Goal: Task Accomplishment & Management: Use online tool/utility

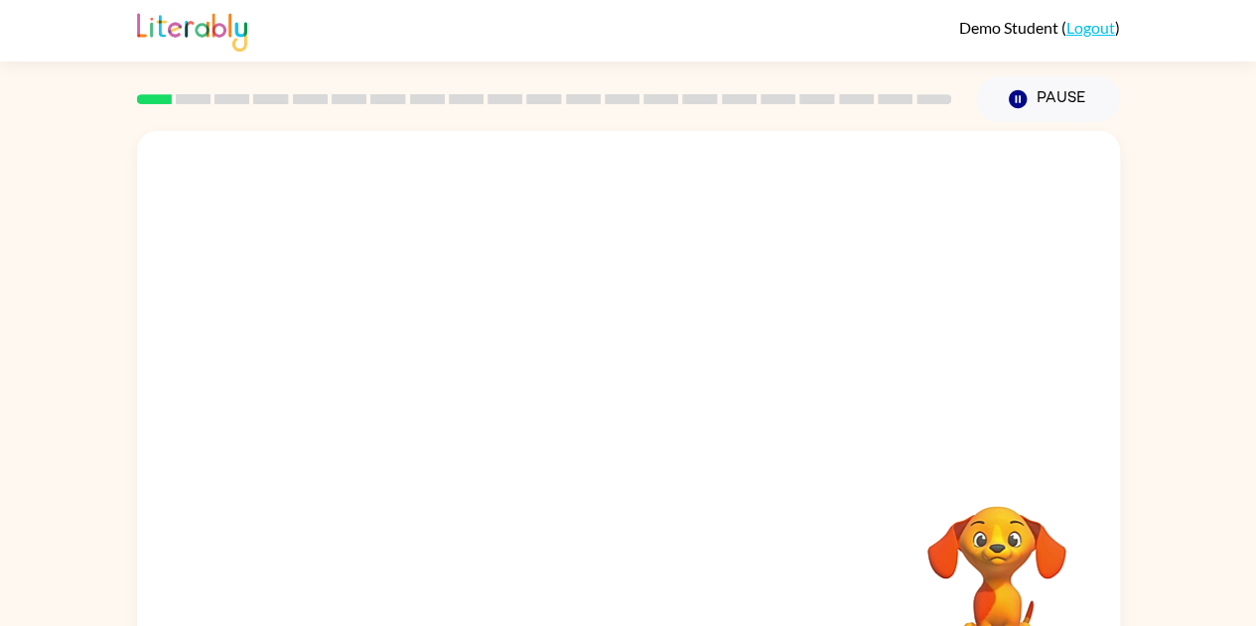
scroll to position [71, 0]
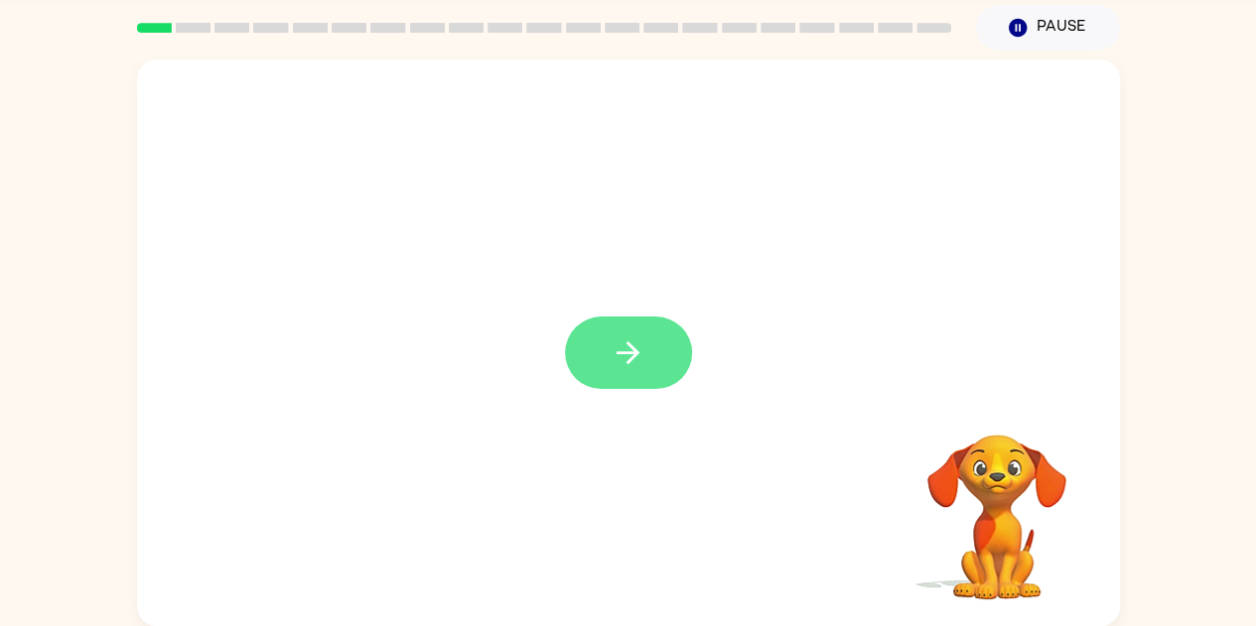
click at [619, 365] on icon "button" at bounding box center [627, 352] width 35 height 35
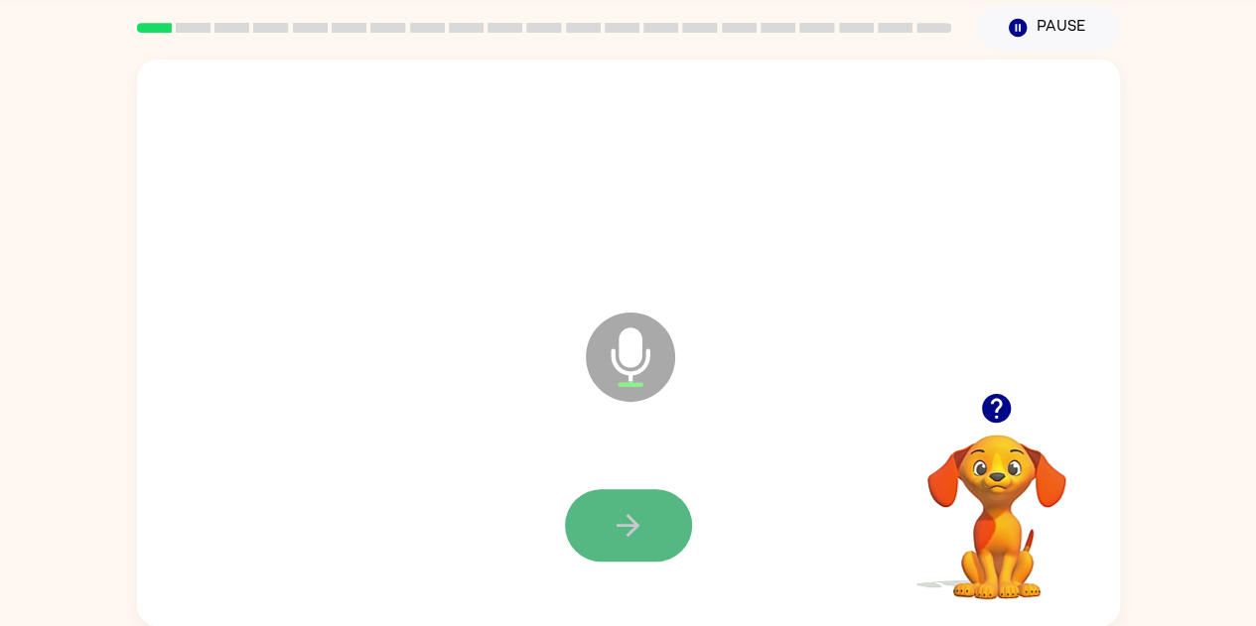
click at [630, 512] on icon "button" at bounding box center [627, 525] width 35 height 35
click at [632, 513] on icon "button" at bounding box center [627, 525] width 35 height 35
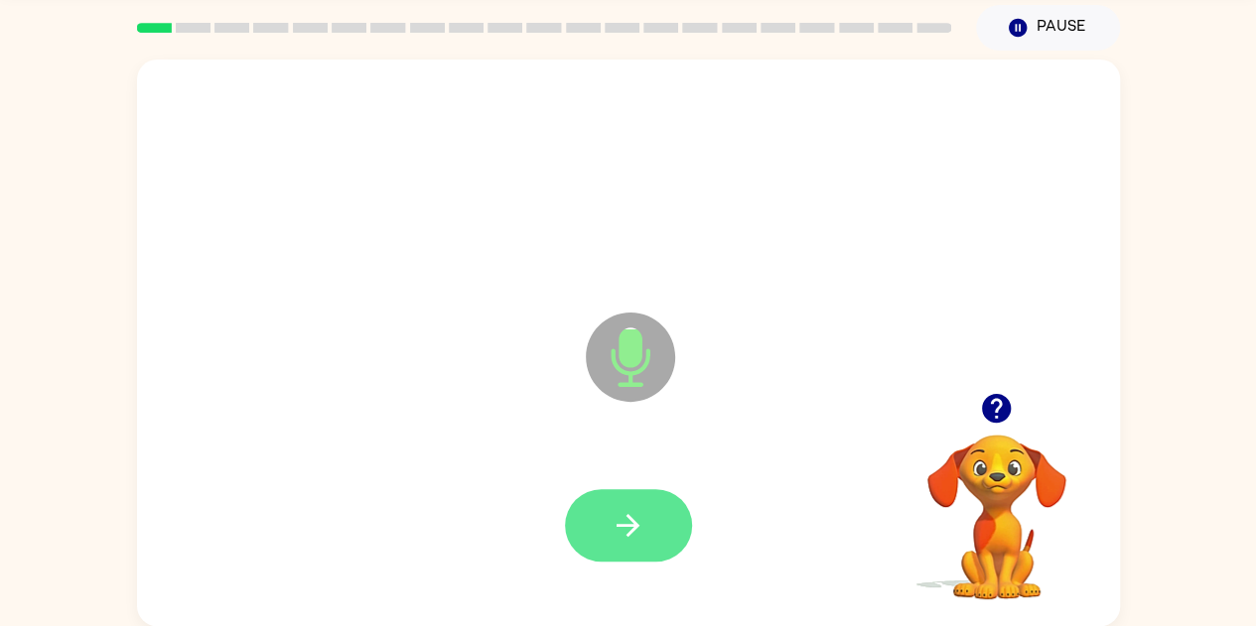
click at [617, 522] on icon "button" at bounding box center [627, 525] width 35 height 35
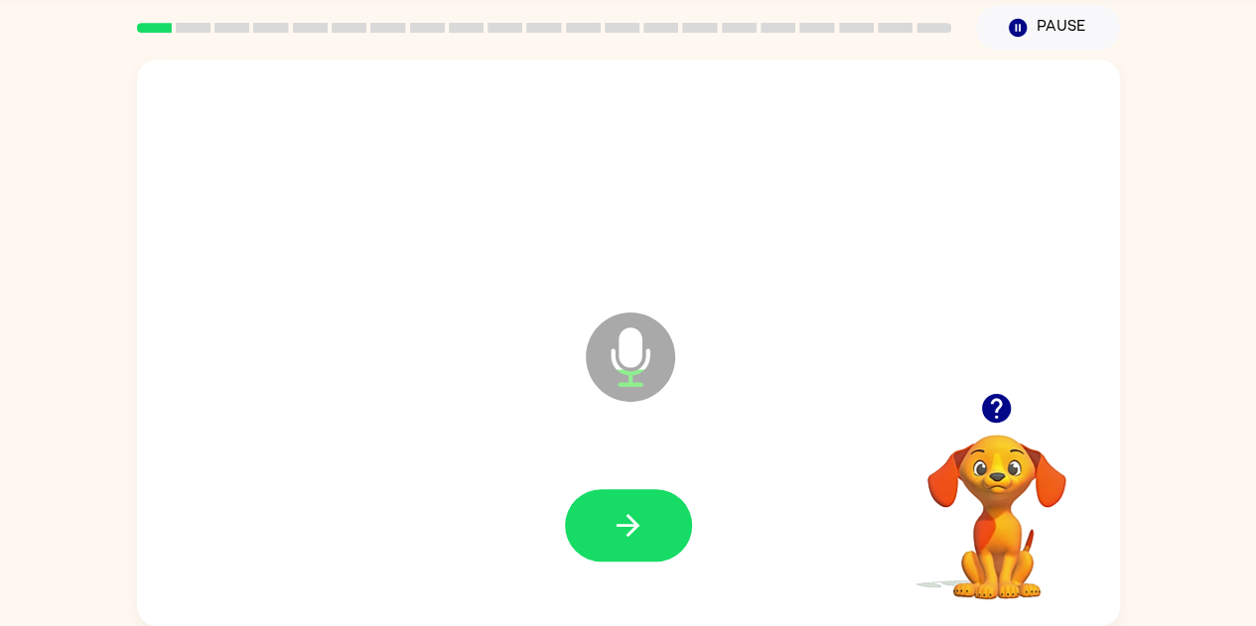
click at [617, 522] on icon "button" at bounding box center [627, 525] width 35 height 35
click at [628, 530] on icon "button" at bounding box center [627, 525] width 35 height 35
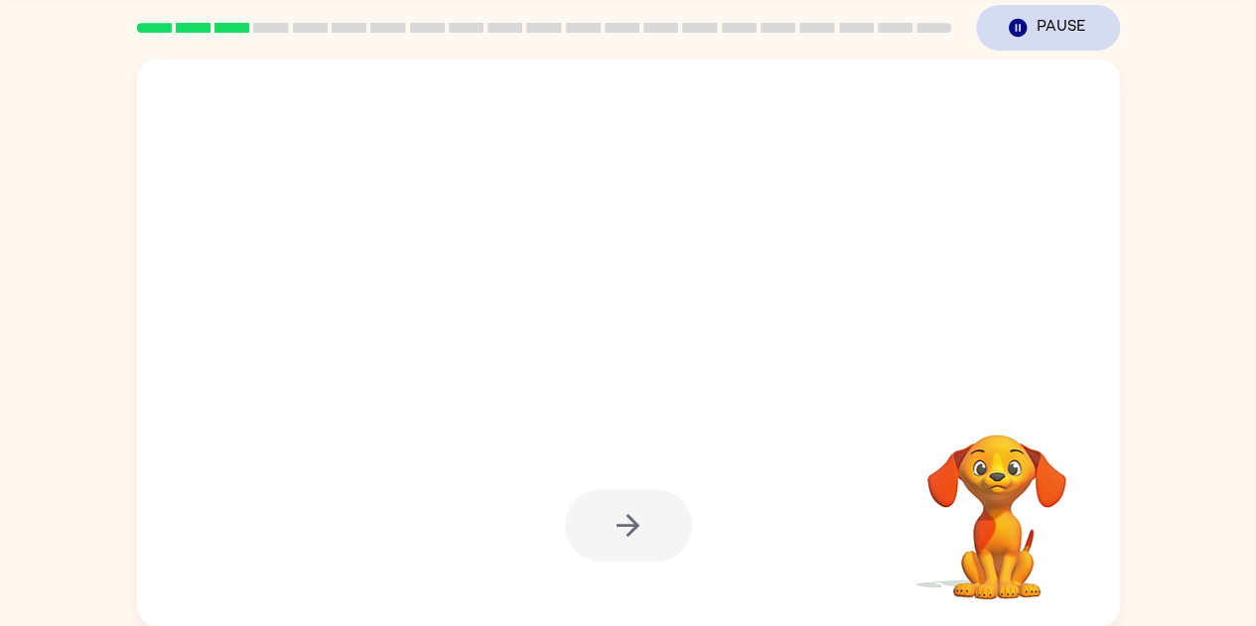
click at [1012, 35] on icon "button" at bounding box center [1016, 28] width 18 height 18
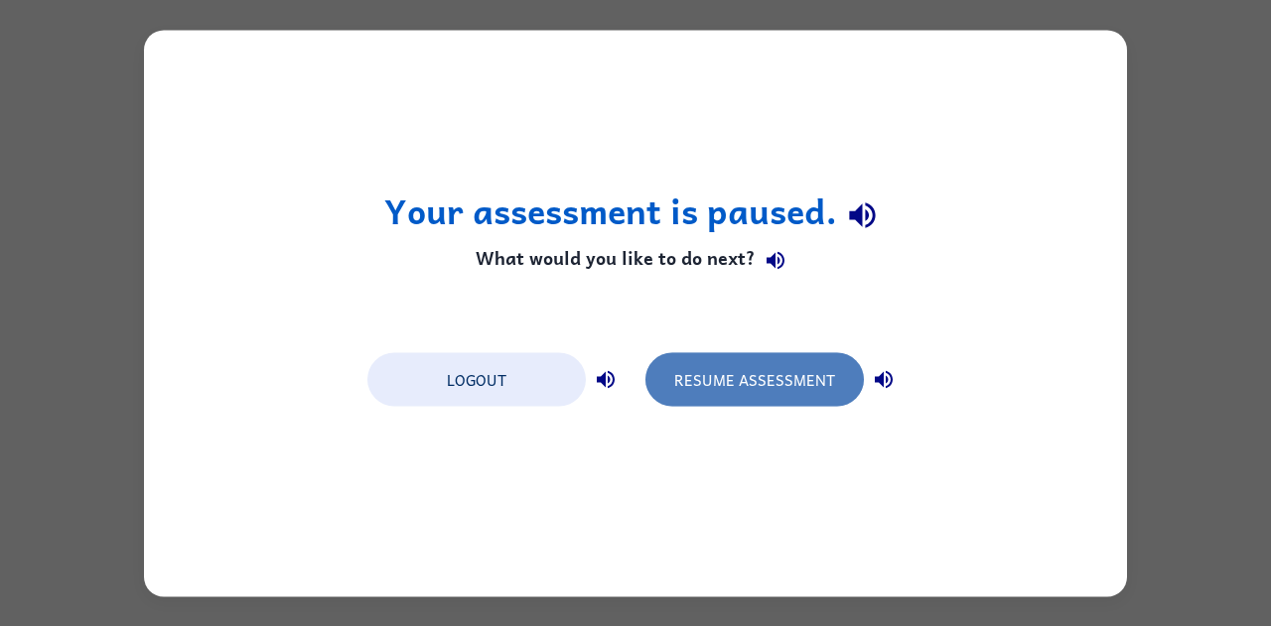
click at [739, 377] on button "Resume Assessment" at bounding box center [754, 379] width 218 height 54
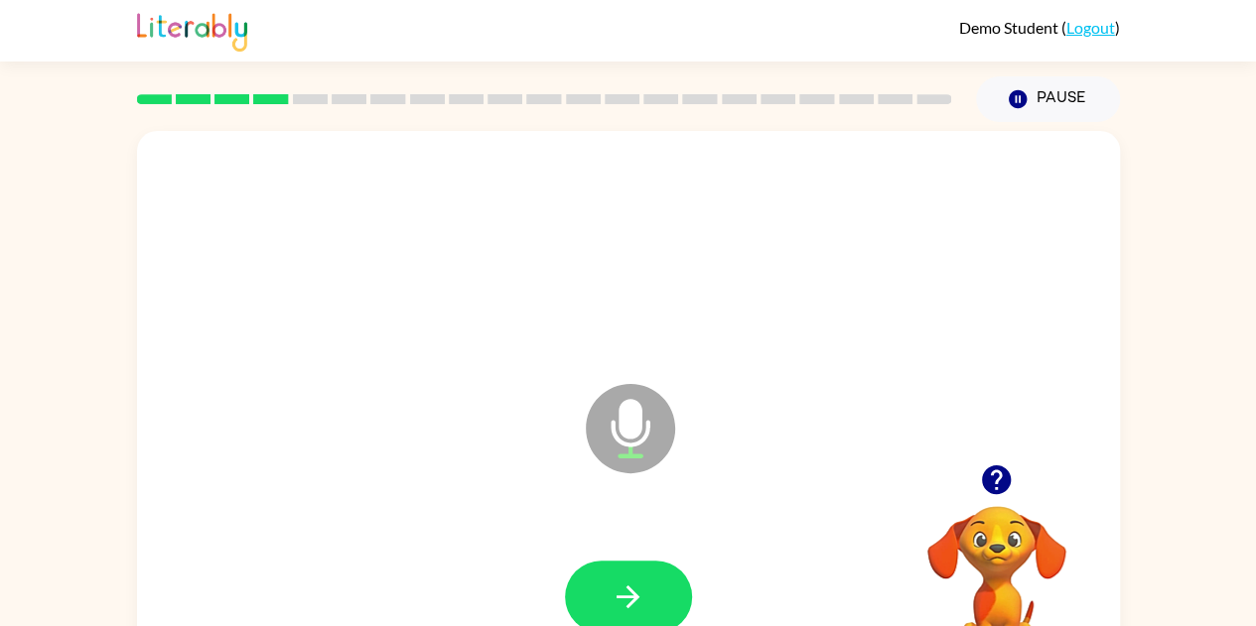
click at [692, 485] on icon "Microphone The Microphone is here when it is your turn to talk" at bounding box center [730, 453] width 298 height 149
click at [637, 563] on button "button" at bounding box center [628, 597] width 127 height 72
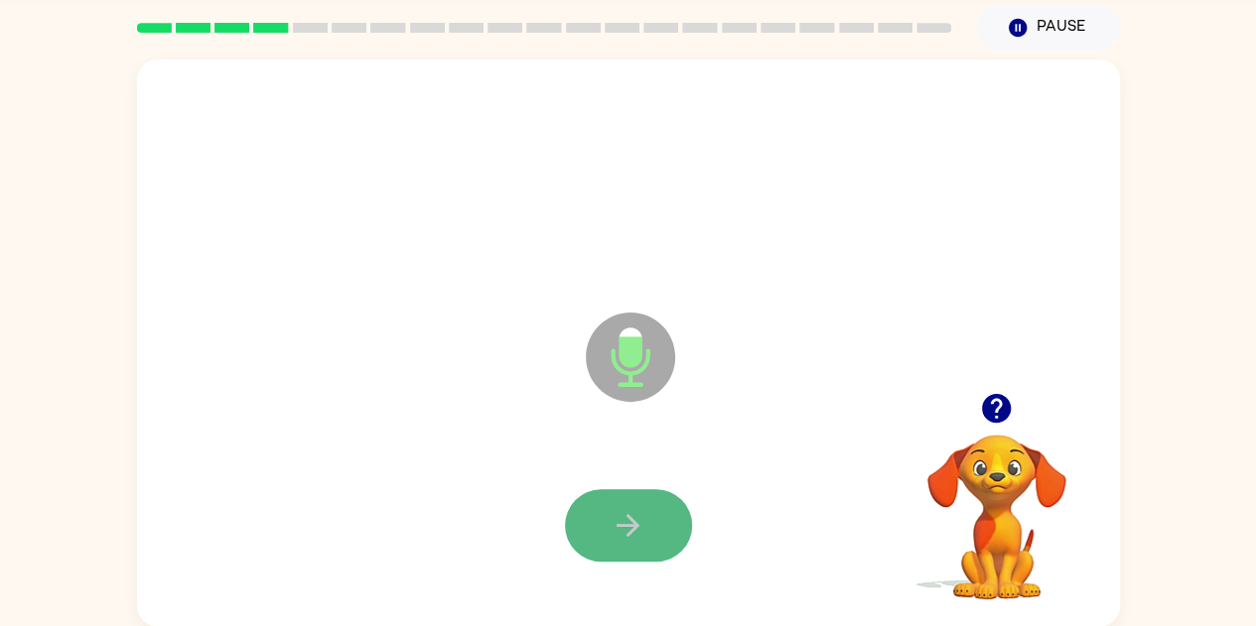
click at [644, 539] on icon "button" at bounding box center [627, 525] width 35 height 35
click at [635, 528] on icon "button" at bounding box center [627, 525] width 23 height 23
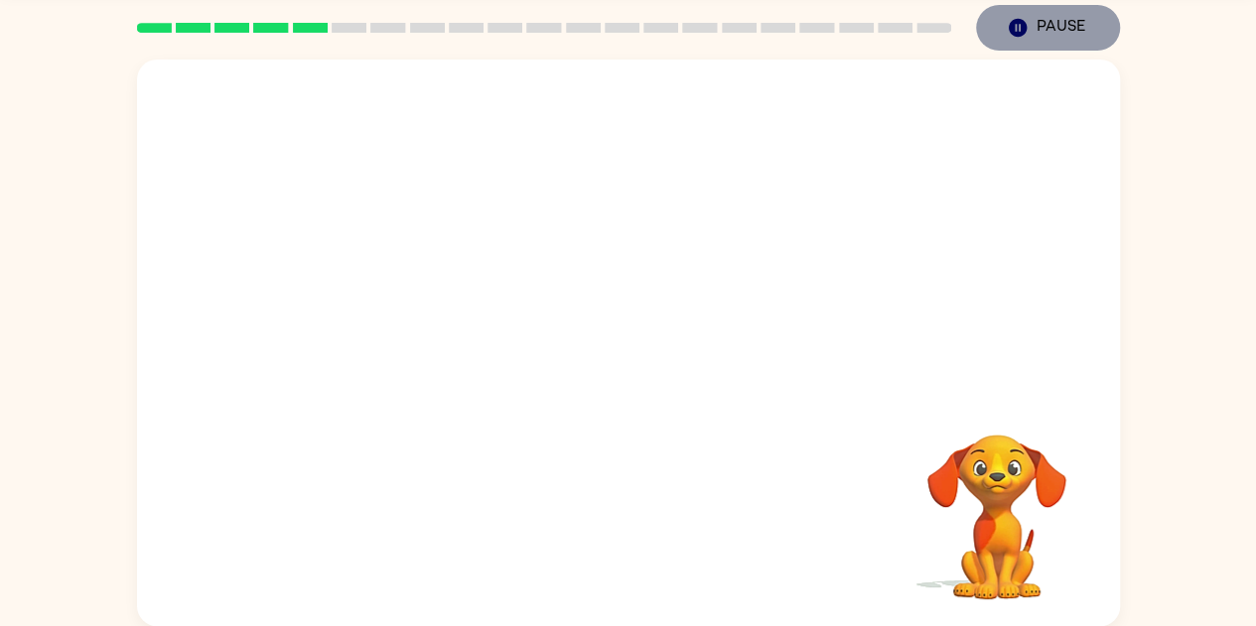
click at [1021, 35] on icon "Pause" at bounding box center [1017, 28] width 22 height 22
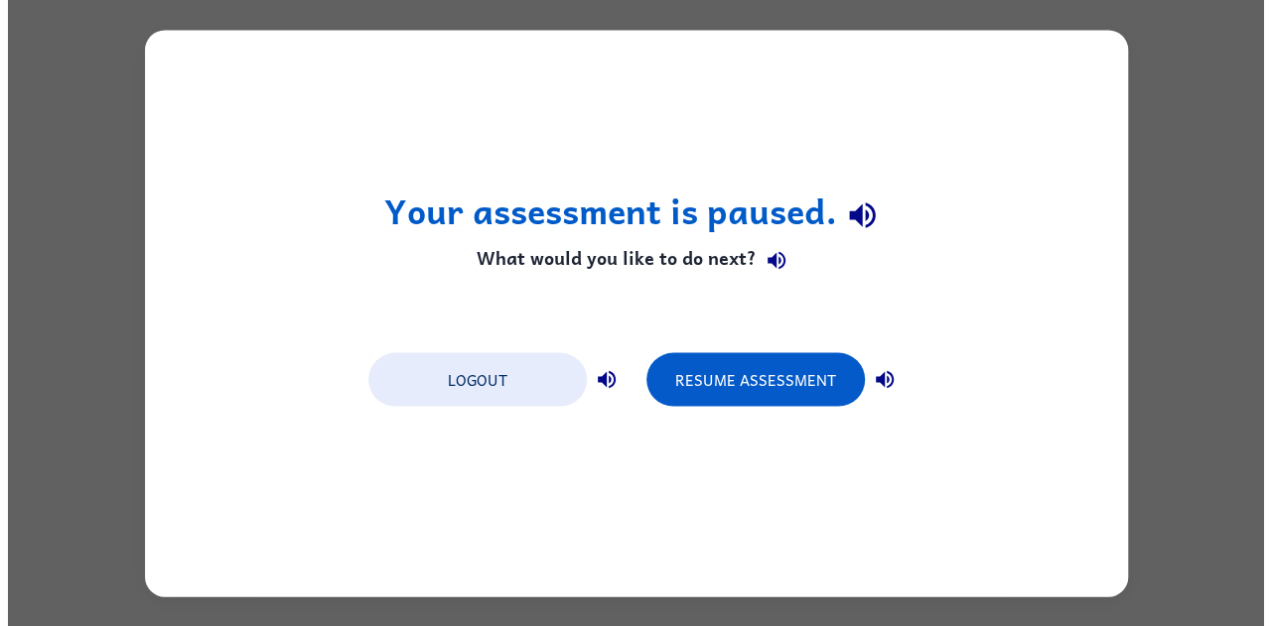
scroll to position [0, 0]
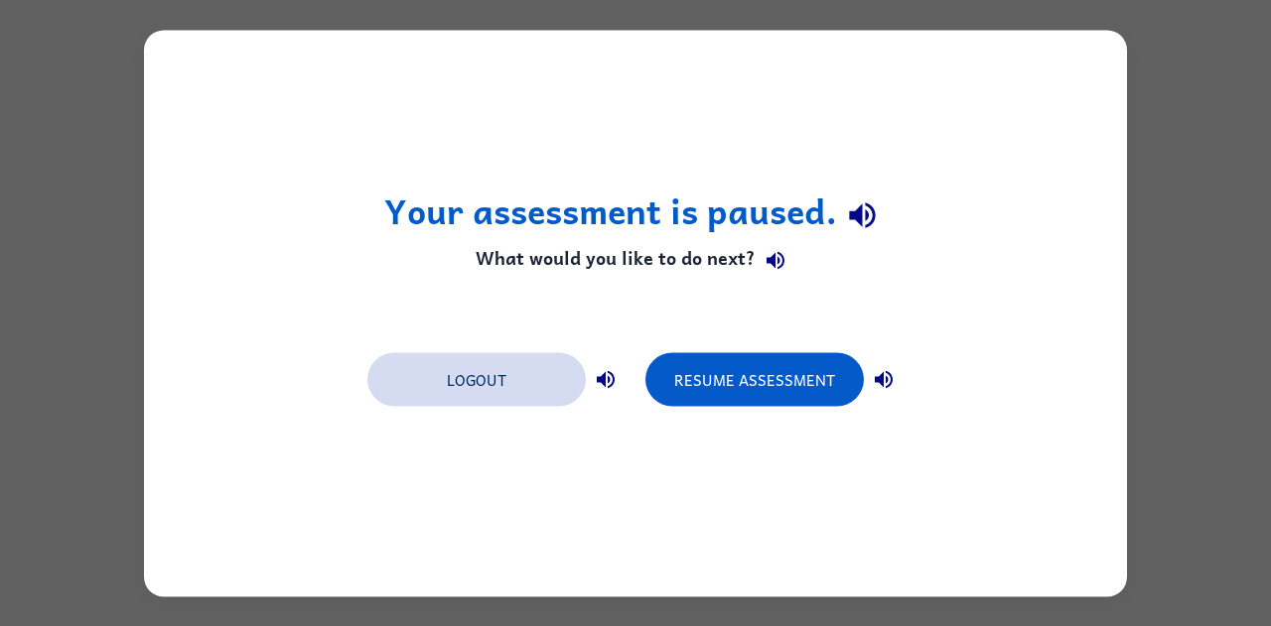
click at [517, 388] on button "Logout" at bounding box center [476, 379] width 218 height 54
